Goal: Information Seeking & Learning: Learn about a topic

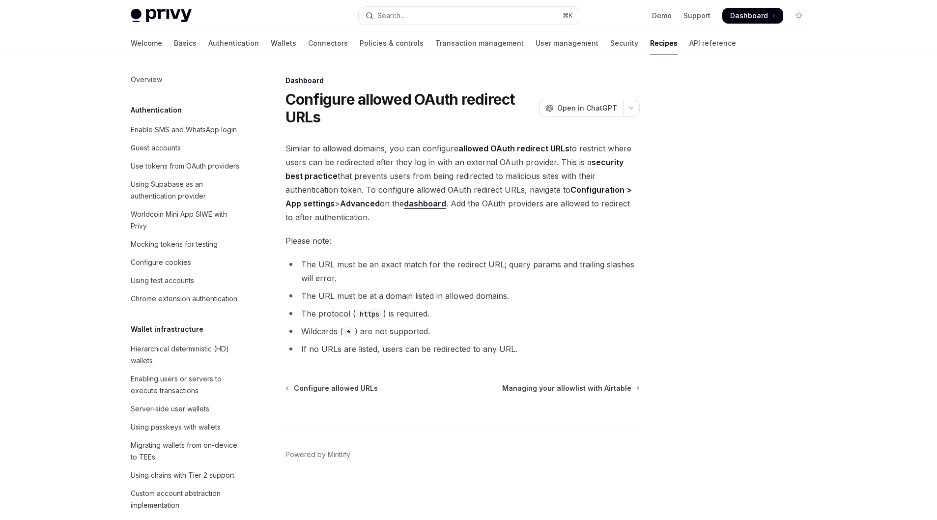
scroll to position [539, 0]
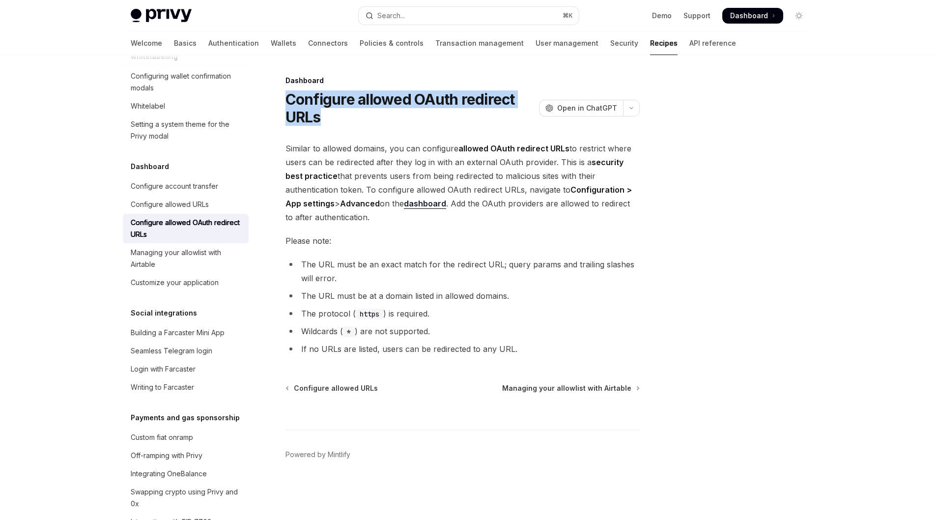
drag, startPoint x: 334, startPoint y: 122, endPoint x: 288, endPoint y: 93, distance: 54.3
click at [288, 93] on h1 "Configure allowed OAuth redirect URLs" at bounding box center [411, 107] width 250 height 35
copy h1 "Configure allowed OAuth redirect URLs"
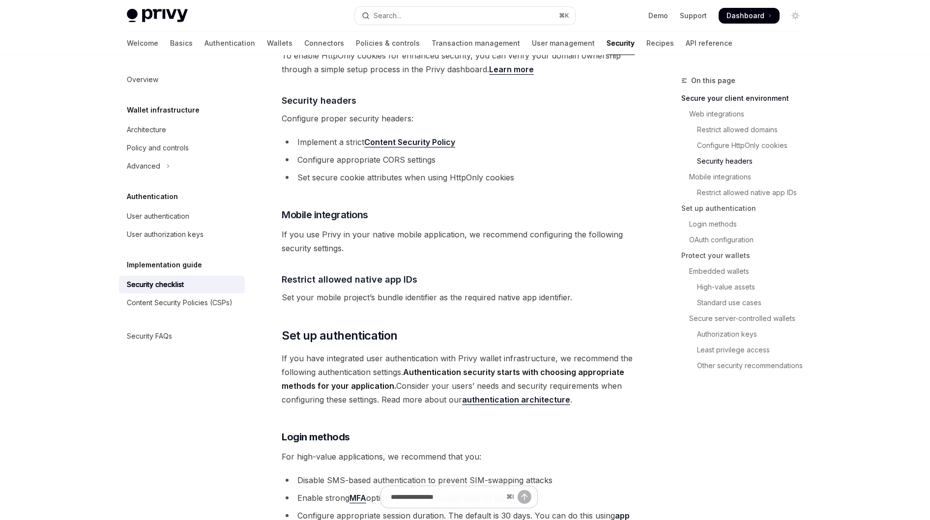
scroll to position [389, 0]
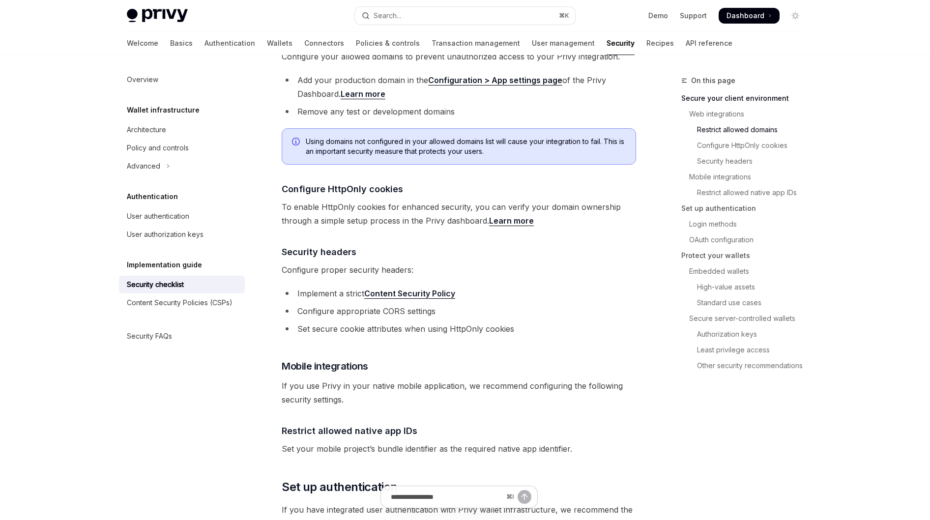
click at [515, 216] on link "Learn more" at bounding box center [511, 221] width 45 height 10
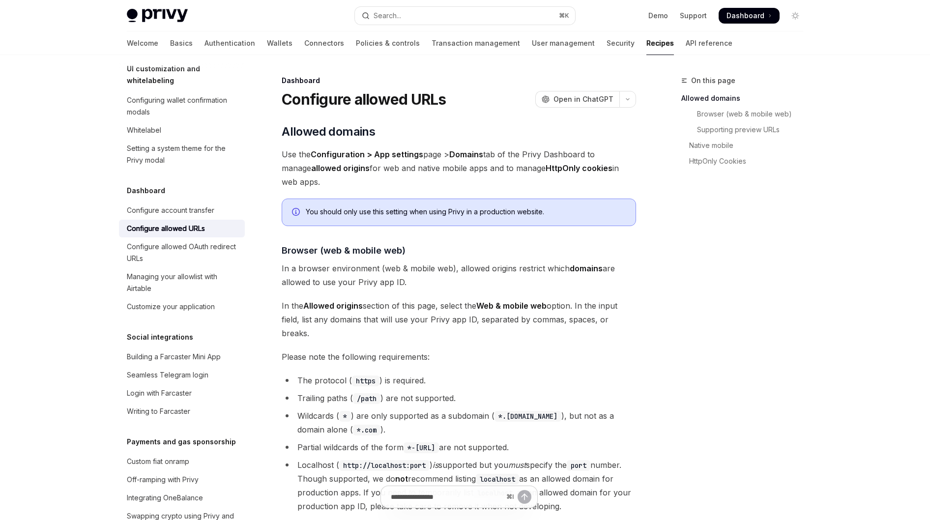
type textarea "*"
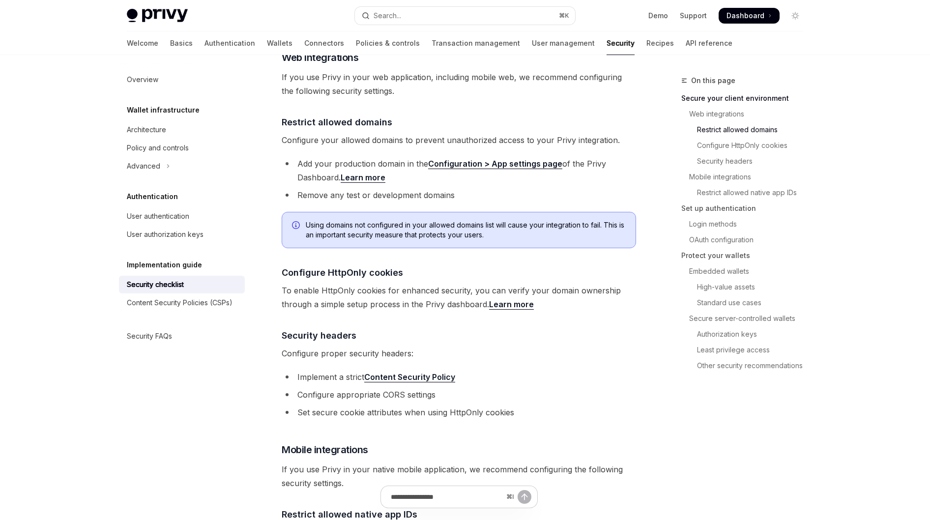
scroll to position [389, 0]
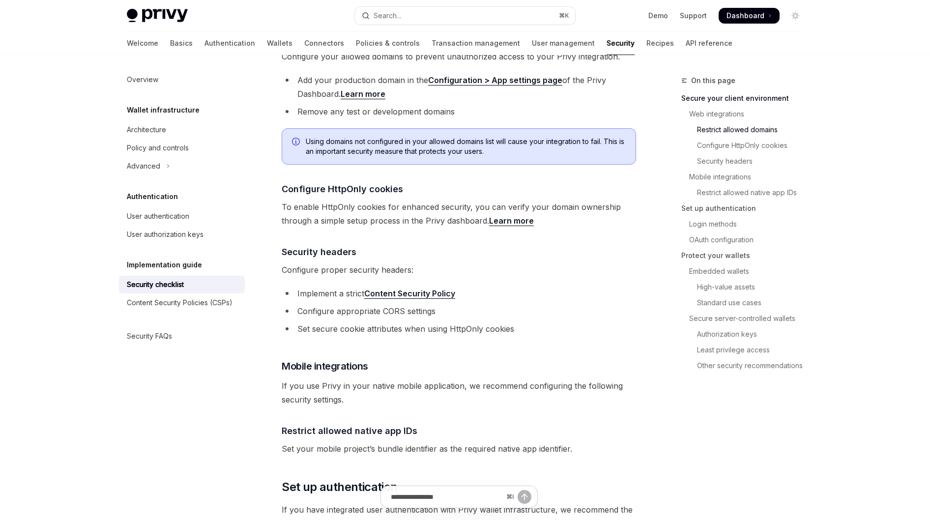
click at [512, 216] on link "Learn more" at bounding box center [511, 221] width 45 height 10
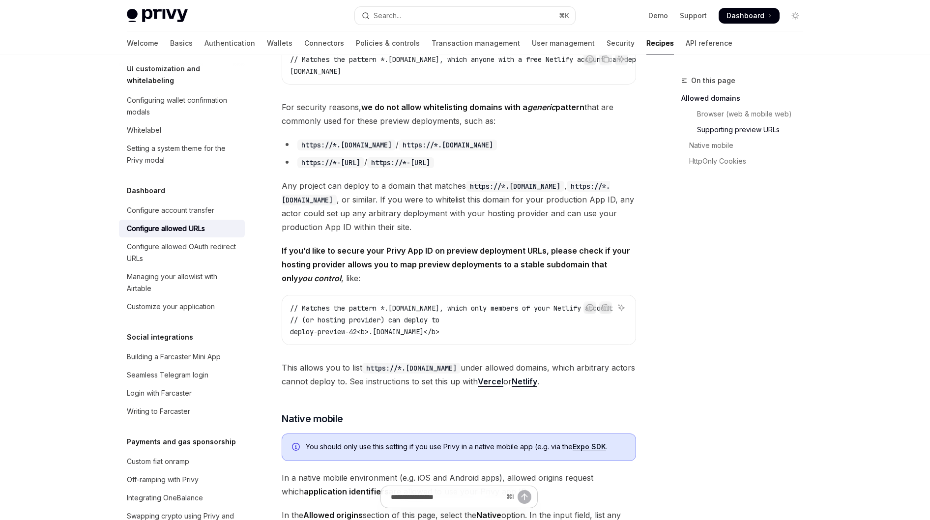
scroll to position [830, 0]
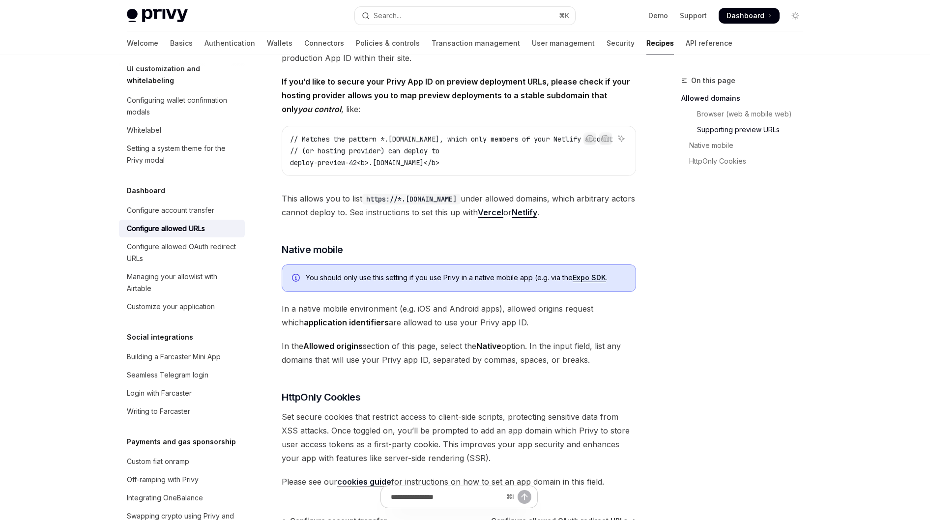
click at [373, 477] on link "cookies guide" at bounding box center [364, 482] width 54 height 10
type textarea "*"
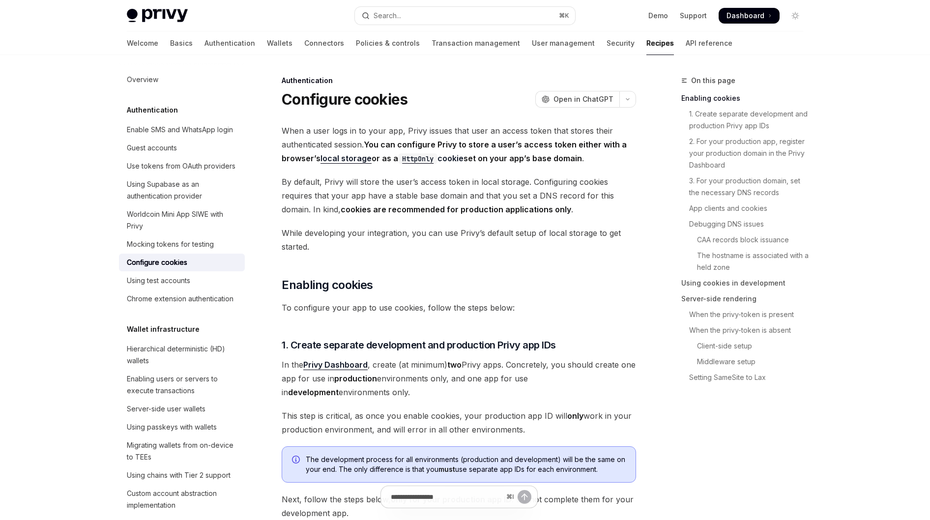
click at [428, 161] on code "HttpOnly" at bounding box center [417, 158] width 39 height 11
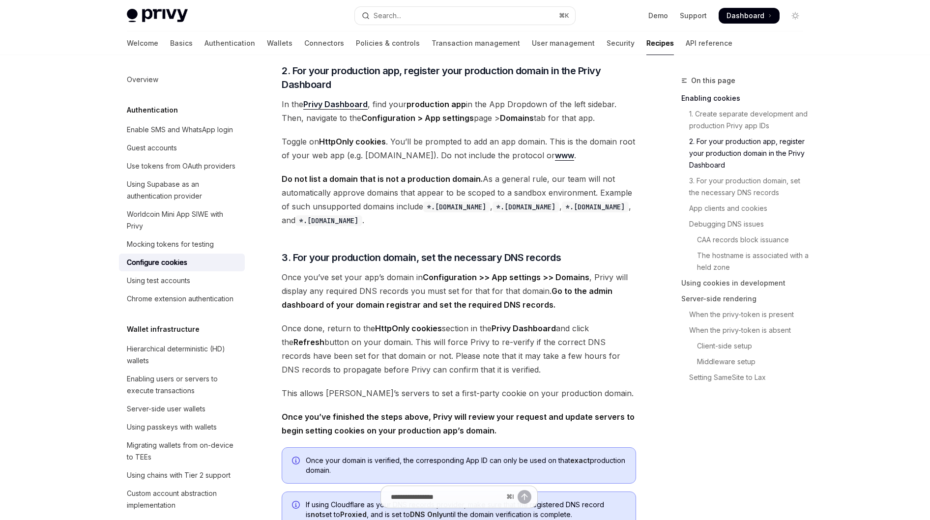
scroll to position [504, 0]
